Goal: Task Accomplishment & Management: Use online tool/utility

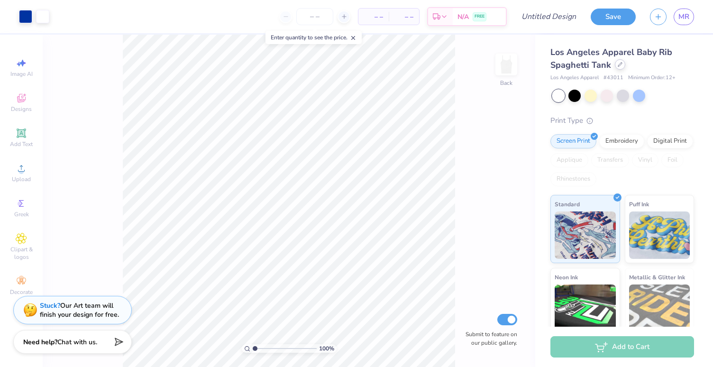
click at [619, 63] on icon at bounding box center [620, 64] width 5 height 5
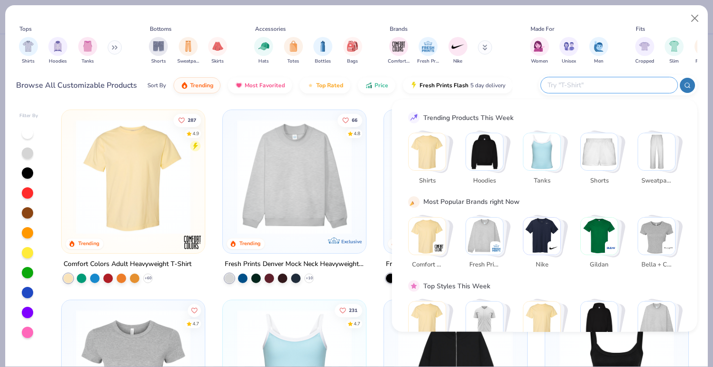
click at [612, 90] on input "text" at bounding box center [609, 85] width 124 height 11
click at [577, 87] on input "text" at bounding box center [609, 85] width 124 height 11
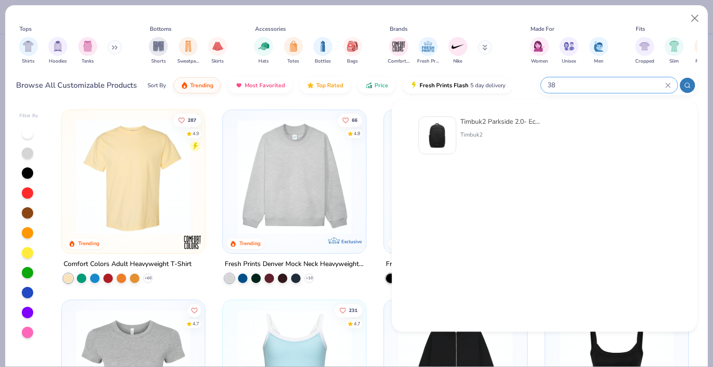
type input "3"
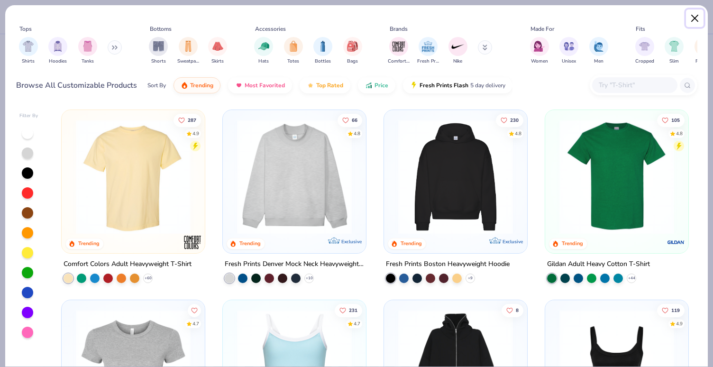
click at [699, 17] on button "Close" at bounding box center [695, 18] width 18 height 18
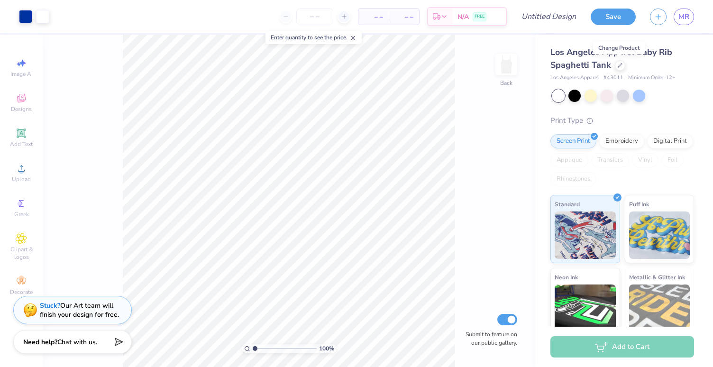
click at [356, 38] on icon at bounding box center [353, 38] width 7 height 7
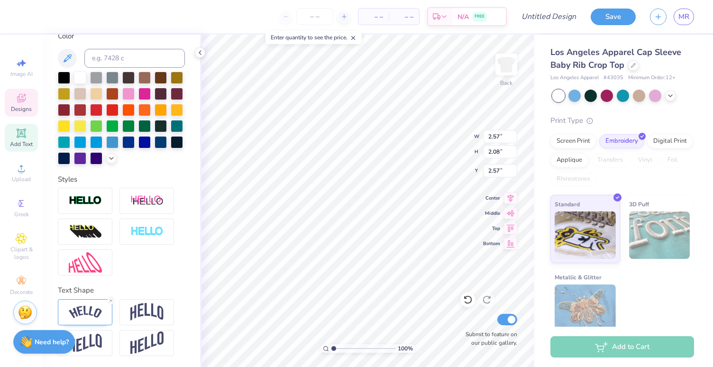
scroll to position [0, 1]
type textarea "falll. games."
type input "1.95"
type input "1.04"
type input "6.03"
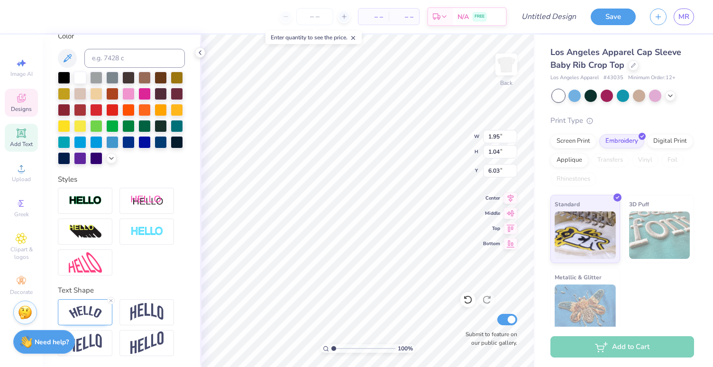
type textarea "2026."
type textarea "fall. games."
type textarea "Fall. Games."
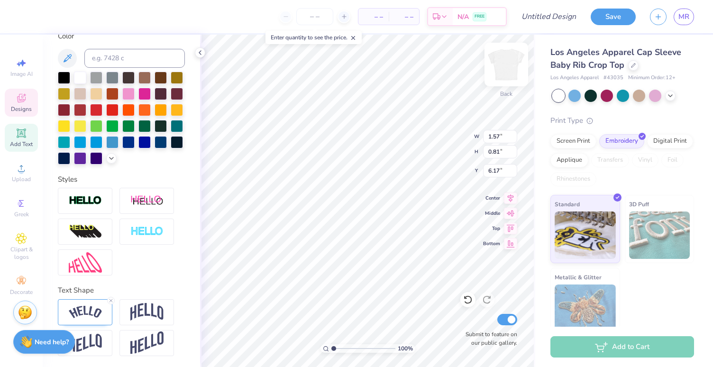
type input "1.57"
type input "0.81"
type input "6.17"
type textarea "2026. CARDV"
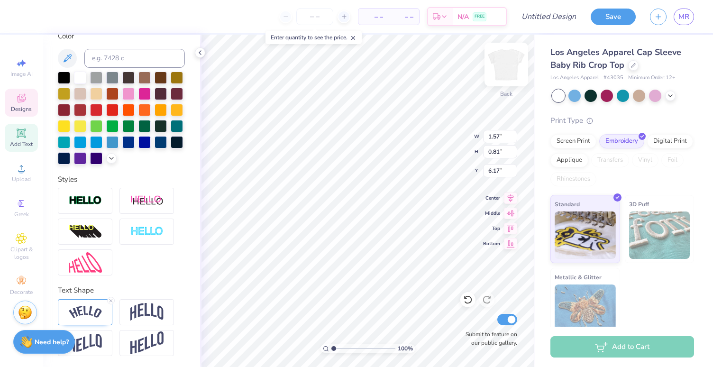
scroll to position [0, 2]
type input "5.80"
click at [467, 293] on div at bounding box center [467, 299] width 15 height 15
click at [467, 297] on icon at bounding box center [467, 299] width 9 height 9
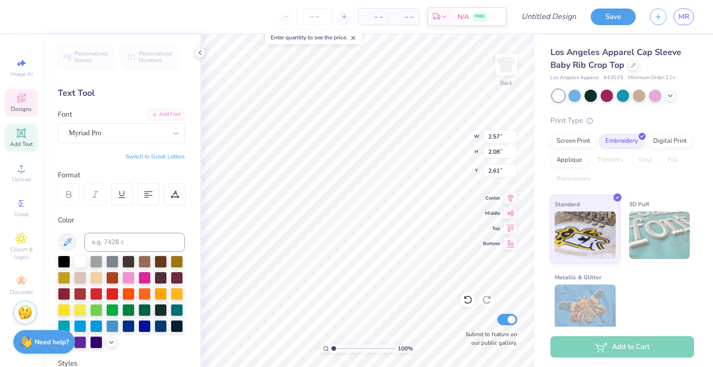
scroll to position [0, 3]
type textarea "Fall Games 2026"
type input "1.96"
type input "1.95"
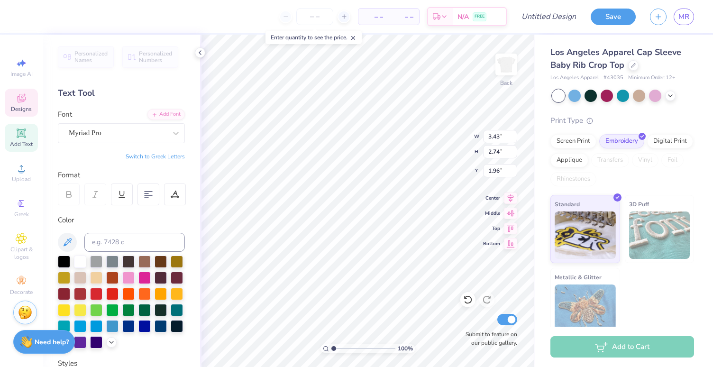
type input "1.04"
type input "6.03"
type textarea "est. 1855"
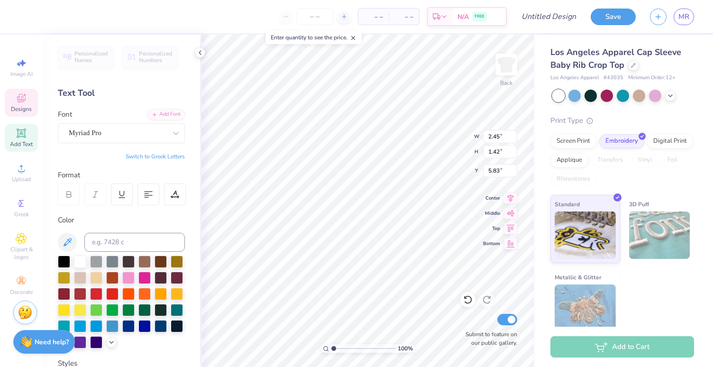
type input "6.04"
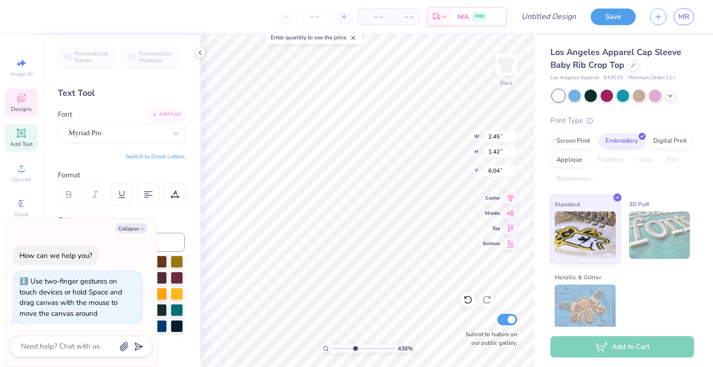
type input "5.13"
type textarea "x"
type input "5.39"
type textarea "x"
drag, startPoint x: 333, startPoint y: 351, endPoint x: 355, endPoint y: 350, distance: 22.3
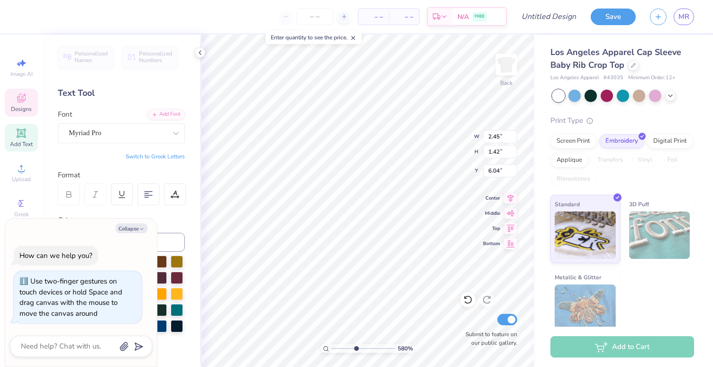
type input "4.45"
click at [355, 350] on input "range" at bounding box center [363, 348] width 64 height 9
type textarea "x"
drag, startPoint x: 353, startPoint y: 346, endPoint x: 347, endPoint y: 346, distance: 6.2
type input "3.15"
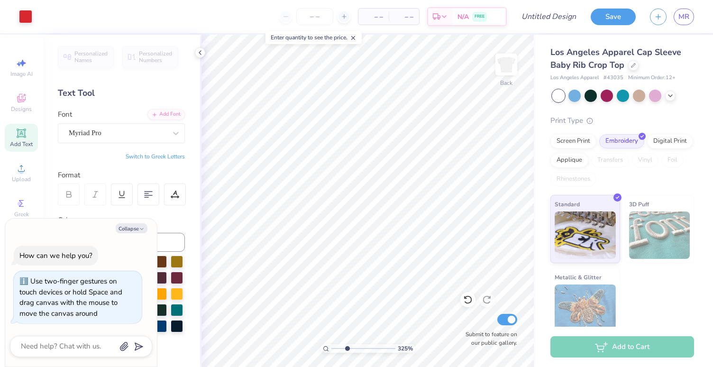
click at [347, 346] on input "range" at bounding box center [363, 348] width 64 height 9
click at [146, 226] on button "Collapse" at bounding box center [132, 228] width 32 height 10
type textarea "x"
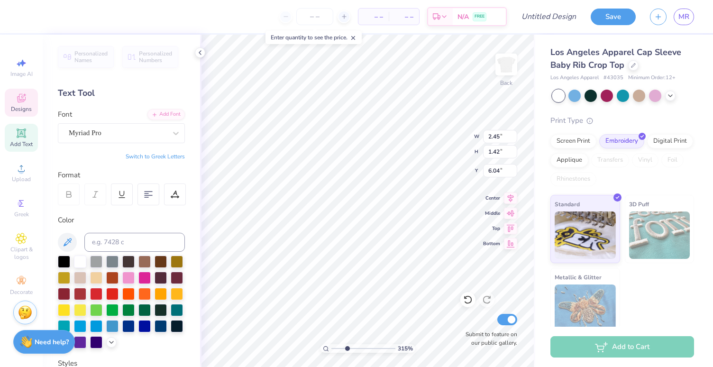
type input "5.91"
type input "3.43"
type input "2.74"
type input "1.96"
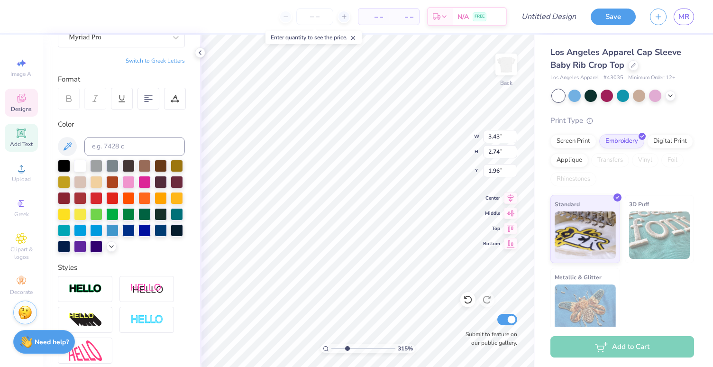
scroll to position [184, 0]
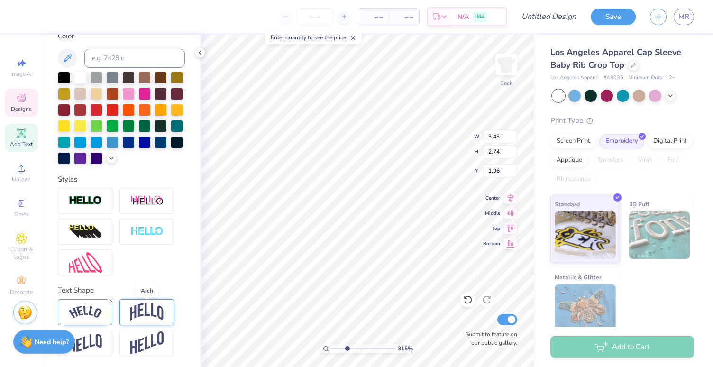
click at [140, 310] on img at bounding box center [146, 312] width 33 height 18
type input "3.18"
type input "2.65"
type input "2.08"
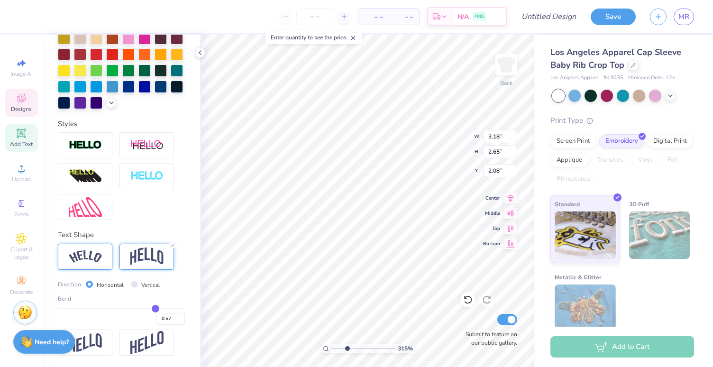
click at [101, 256] on div at bounding box center [85, 257] width 55 height 26
type input "3.43"
type input "2.74"
type input "1.96"
click at [153, 239] on div "Text Shape" at bounding box center [121, 234] width 127 height 11
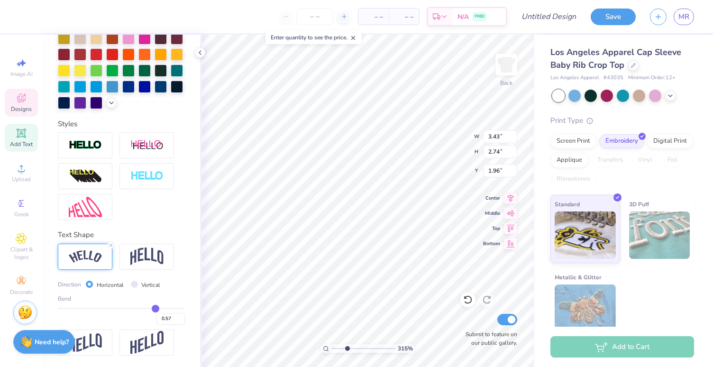
click at [155, 220] on div "Personalized Names Personalized Numbers Text Tool Add Font Font Myriad Pro Swit…" at bounding box center [121, 201] width 157 height 332
drag, startPoint x: 348, startPoint y: 347, endPoint x: 321, endPoint y: 347, distance: 27.5
type input "1"
click at [331, 347] on input "range" at bounding box center [363, 348] width 64 height 9
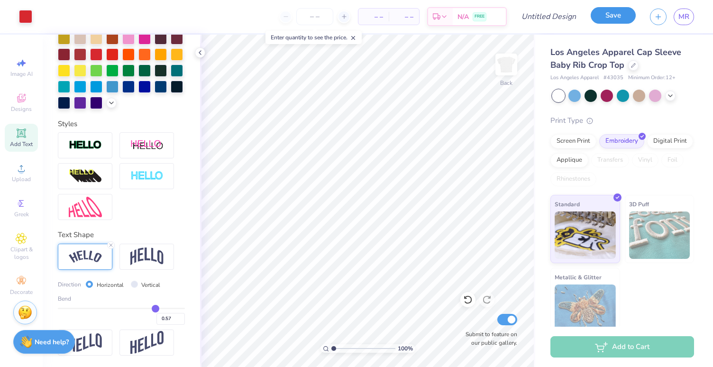
click at [604, 23] on button "Save" at bounding box center [613, 15] width 45 height 17
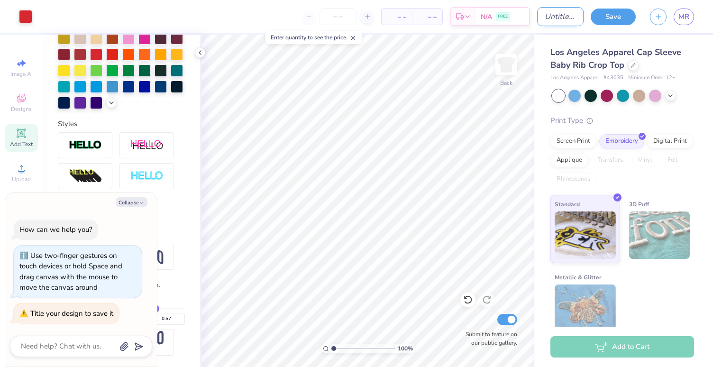
type textarea "x"
click at [563, 18] on input "Design Title" at bounding box center [560, 16] width 46 height 19
type input "o"
type textarea "x"
type input "ol"
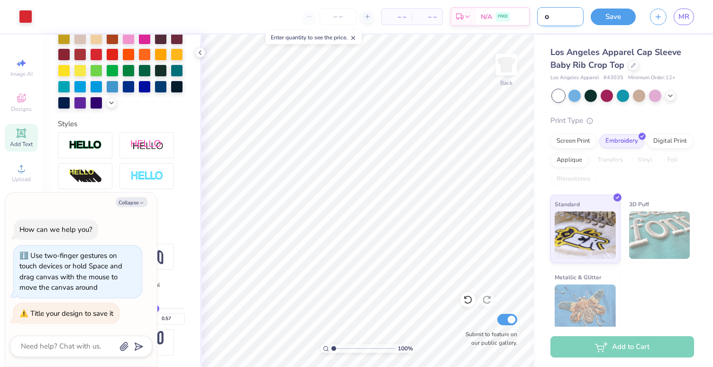
type textarea "x"
type input "oly"
type textarea "x"
type input "olym"
type textarea "x"
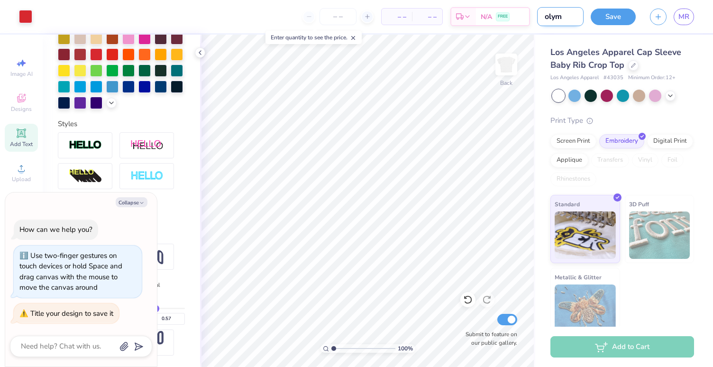
type input "olymp"
type textarea "x"
type input "olympi"
type textarea "x"
type input "olympic"
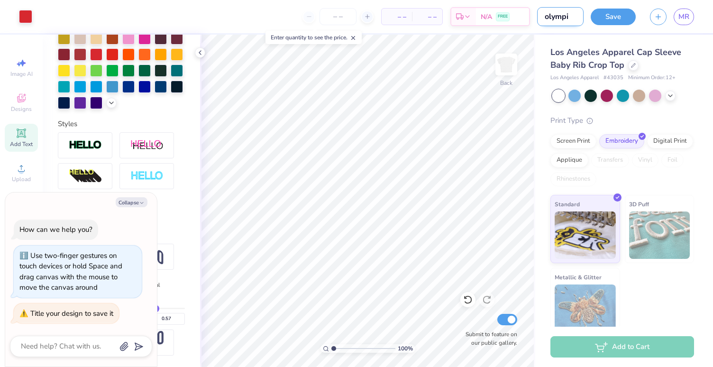
type textarea "x"
type input "olympics"
type textarea "x"
type input "olympics"
type textarea "x"
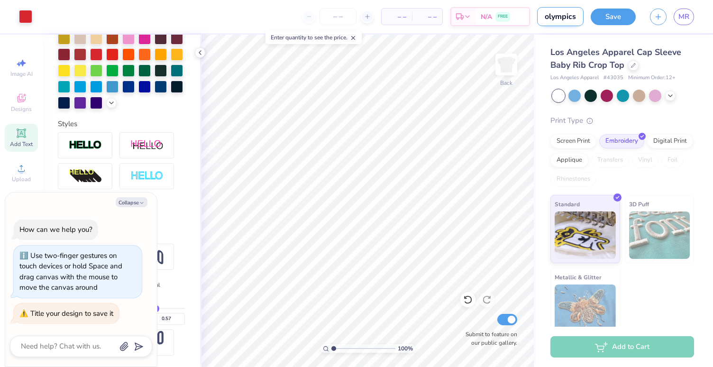
type input "olympics 1"
type textarea "x"
type input "olympics 1"
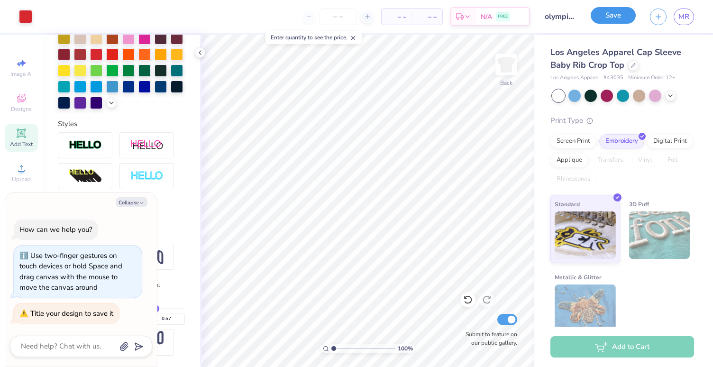
click at [630, 16] on button "Save" at bounding box center [613, 15] width 45 height 17
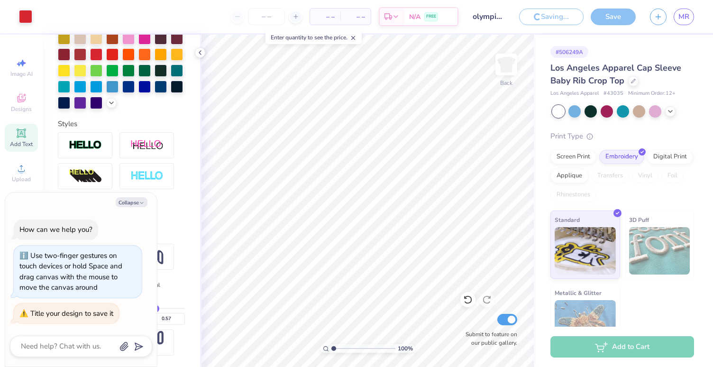
type textarea "x"
